Goal: Obtain resource: Obtain resource

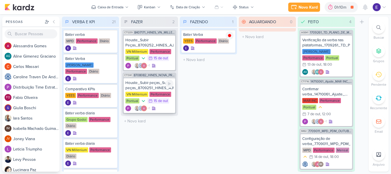
click at [167, 106] on div "+1" at bounding box center [149, 108] width 48 height 6
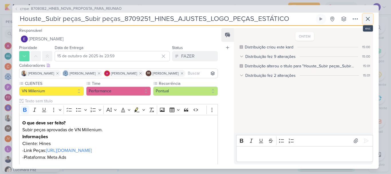
click at [367, 22] on button at bounding box center [367, 19] width 10 height 10
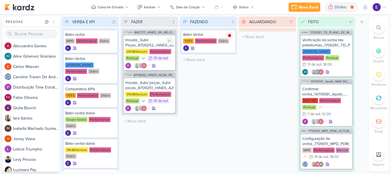
click at [164, 62] on div "Houste_Subir Peças_8709252_HINES_AJUSTES_LOGO_PEÇAS_CARROSSEL VN Millenium Perf…" at bounding box center [149, 52] width 51 height 35
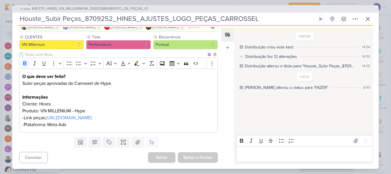
scroll to position [61, 0]
click at [293, 151] on p "Editor editing area: main" at bounding box center [304, 153] width 131 height 7
click at [366, 20] on icon at bounding box center [367, 18] width 7 height 7
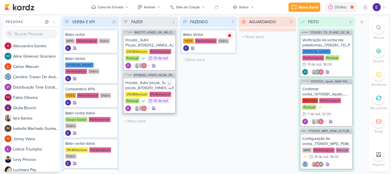
click at [169, 104] on div "VN Millenium Performance Pontual 15/10 [DATE]" at bounding box center [149, 98] width 48 height 13
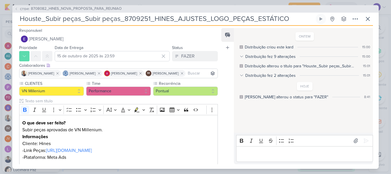
scroll to position [29, 0]
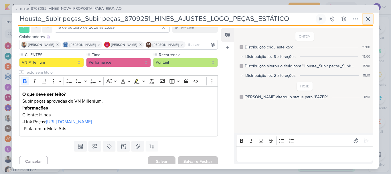
click at [369, 22] on button at bounding box center [367, 19] width 10 height 10
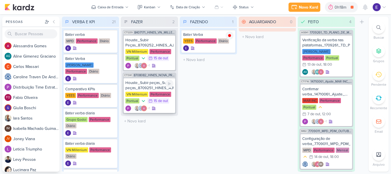
click at [166, 94] on div "Performance" at bounding box center [160, 94] width 22 height 5
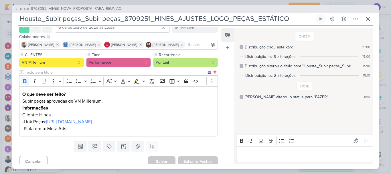
scroll to position [41, 0]
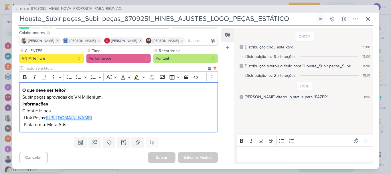
click at [92, 115] on link "[URL][DOMAIN_NAME]" at bounding box center [69, 118] width 46 height 6
click at [364, 21] on icon at bounding box center [367, 18] width 7 height 7
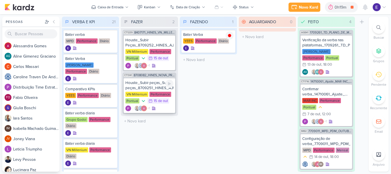
click at [162, 106] on div "+1" at bounding box center [149, 108] width 48 height 6
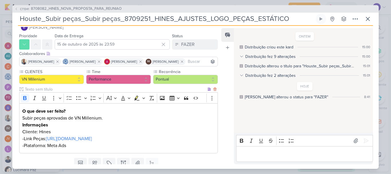
scroll to position [0, 0]
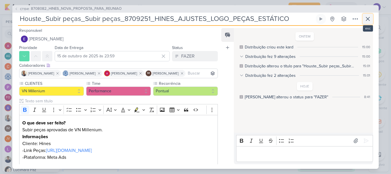
click at [368, 21] on icon at bounding box center [367, 18] width 7 height 7
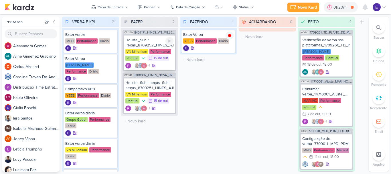
click at [165, 61] on div "Houste_Subir Peças_8709252_HINES_AJUSTES_LOGO_PEÇAS_CARROSSEL VN Millenium Perf…" at bounding box center [149, 52] width 51 height 35
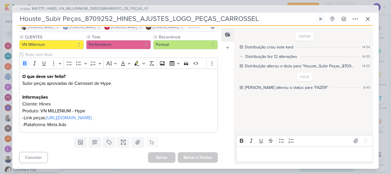
scroll to position [61, 0]
click at [366, 20] on icon at bounding box center [367, 18] width 3 height 3
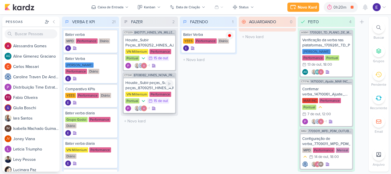
click at [173, 108] on div "Houste_Subir peças_Subir peças_8709251_HINES_AJUSTES_LOGO_PEÇAS_ESTÁTICO VN Mil…" at bounding box center [149, 95] width 51 height 35
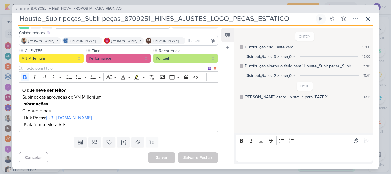
scroll to position [41, 0]
click at [366, 19] on icon at bounding box center [367, 18] width 7 height 7
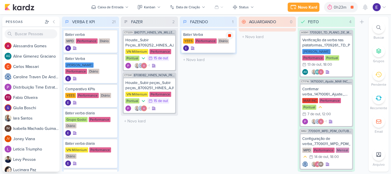
click at [230, 36] on icon at bounding box center [229, 35] width 3 height 3
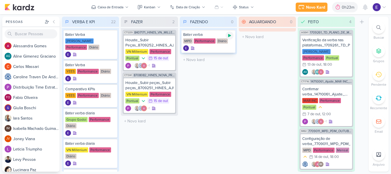
click at [229, 34] on icon at bounding box center [229, 35] width 5 height 5
click at [229, 36] on icon at bounding box center [229, 35] width 3 height 3
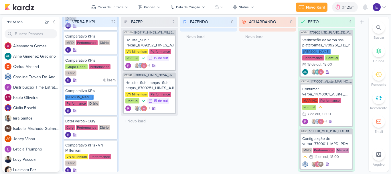
scroll to position [172, 0]
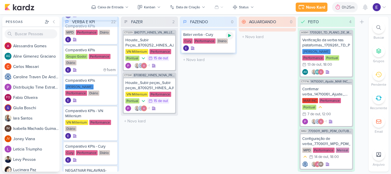
click at [227, 36] on icon at bounding box center [229, 35] width 5 height 5
click at [228, 37] on icon at bounding box center [229, 35] width 5 height 5
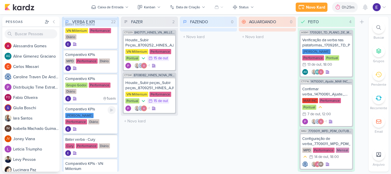
scroll to position [114, 0]
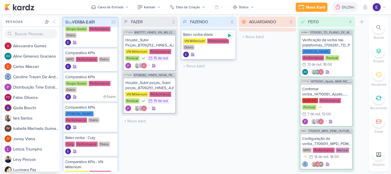
click at [229, 37] on icon at bounding box center [229, 35] width 3 height 3
click at [226, 45] on div "VN Millenium Performance Diário" at bounding box center [208, 44] width 50 height 12
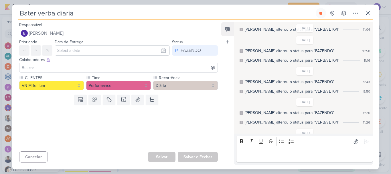
scroll to position [34, 0]
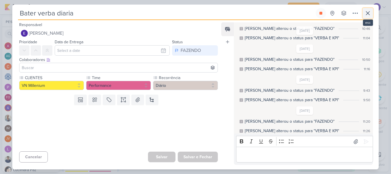
click at [368, 15] on icon at bounding box center [367, 13] width 7 height 7
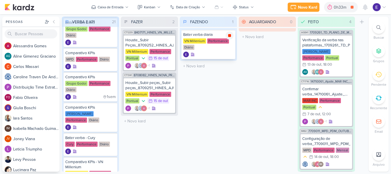
click at [229, 35] on icon at bounding box center [229, 35] width 3 height 3
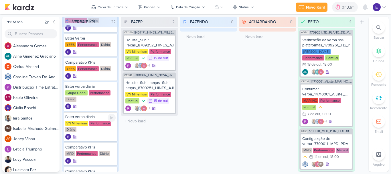
scroll to position [0, 0]
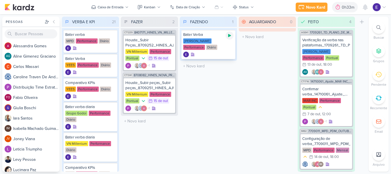
click at [227, 35] on div at bounding box center [229, 35] width 8 height 8
click at [228, 34] on icon at bounding box center [229, 35] width 3 height 3
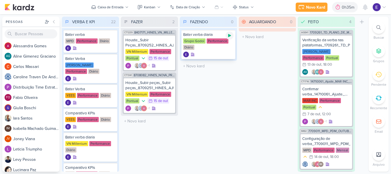
click at [230, 39] on div at bounding box center [229, 35] width 8 height 8
click at [229, 37] on icon at bounding box center [229, 35] width 3 height 3
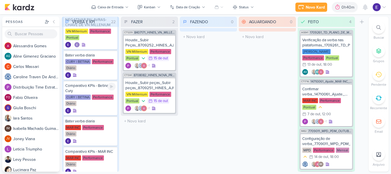
scroll to position [398, 0]
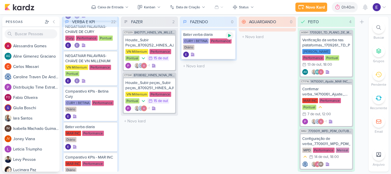
click at [227, 33] on div at bounding box center [229, 35] width 8 height 8
click at [228, 34] on icon at bounding box center [229, 35] width 3 height 3
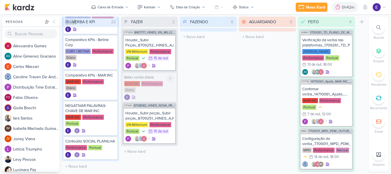
scroll to position [482, 0]
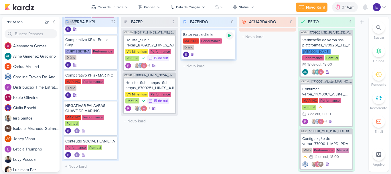
click at [226, 36] on div at bounding box center [229, 35] width 8 height 8
click at [230, 37] on icon at bounding box center [229, 35] width 5 height 5
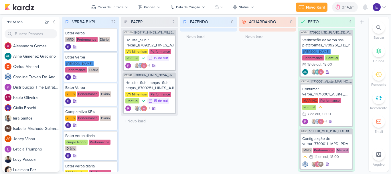
scroll to position [0, 0]
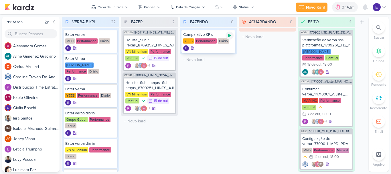
click at [230, 36] on icon at bounding box center [229, 35] width 3 height 3
click at [205, 50] on div at bounding box center [208, 48] width 50 height 6
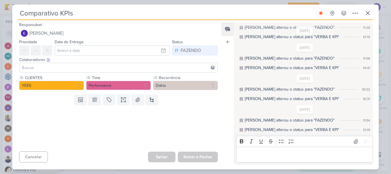
scroll to position [39, 0]
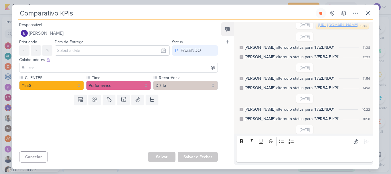
click at [318, 27] on link "[URL][DOMAIN_NAME]" at bounding box center [337, 24] width 39 height 5
